Goal: Navigation & Orientation: Find specific page/section

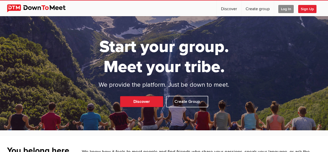
click at [288, 8] on span "Log In" at bounding box center [285, 9] width 15 height 8
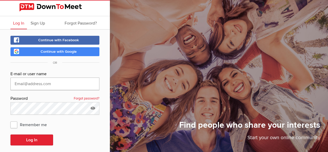
click at [47, 83] on input "text" at bounding box center [54, 84] width 89 height 13
type input "[EMAIL_ADDRESS][DOMAIN_NAME]"
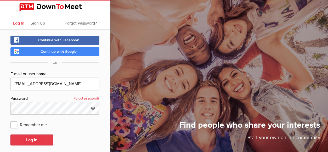
click at [39, 142] on button "Log In" at bounding box center [31, 140] width 43 height 11
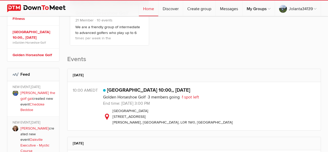
scroll to position [131, 0]
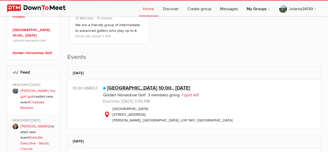
click at [150, 90] on link "[GEOGRAPHIC_DATA] 10:00,, [DATE]" at bounding box center [148, 88] width 83 height 6
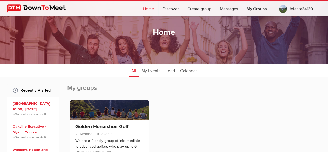
scroll to position [4, 0]
